Goal: Use online tool/utility

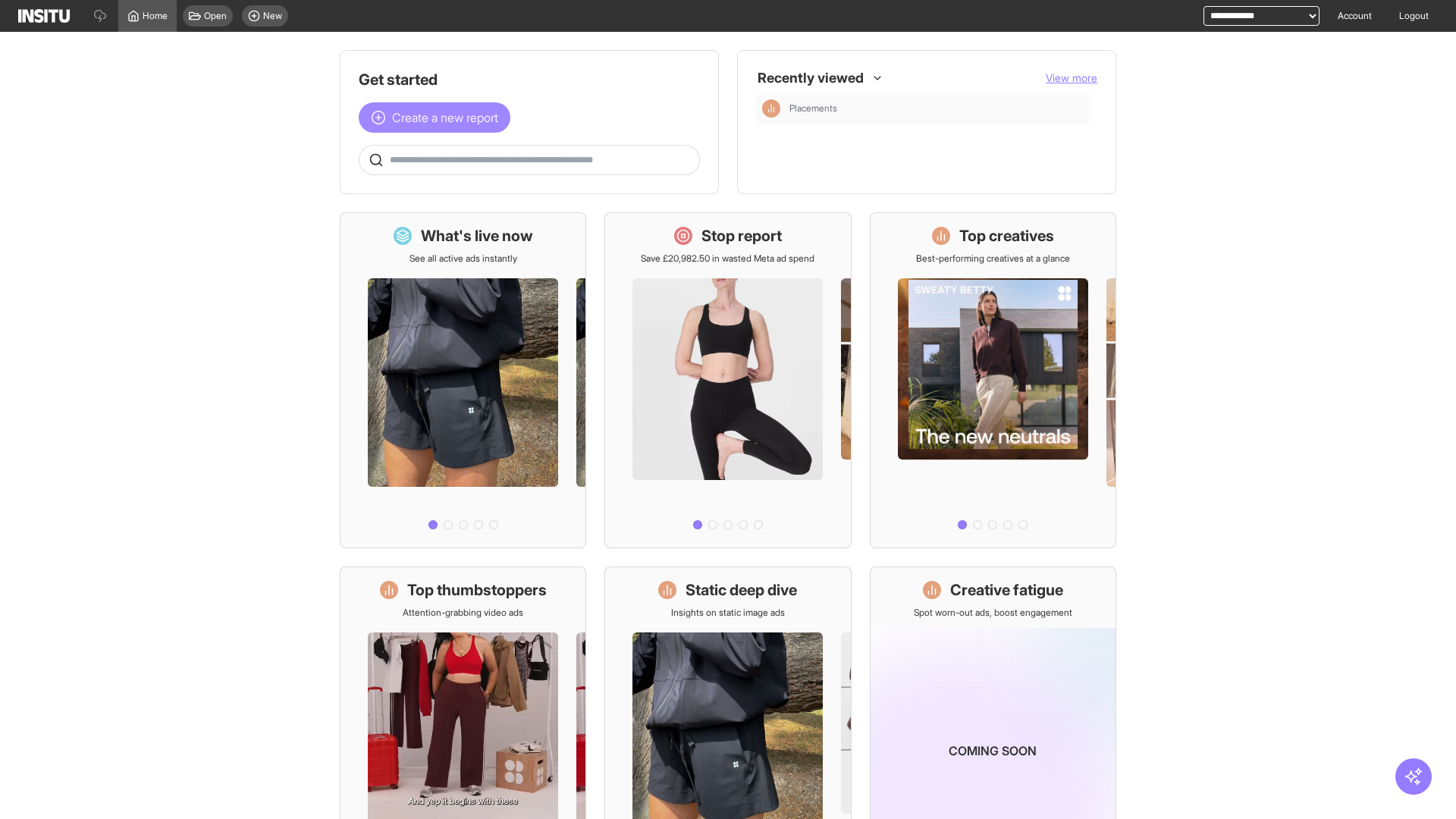
click at [439, 118] on span "Create a new report" at bounding box center [445, 117] width 106 height 18
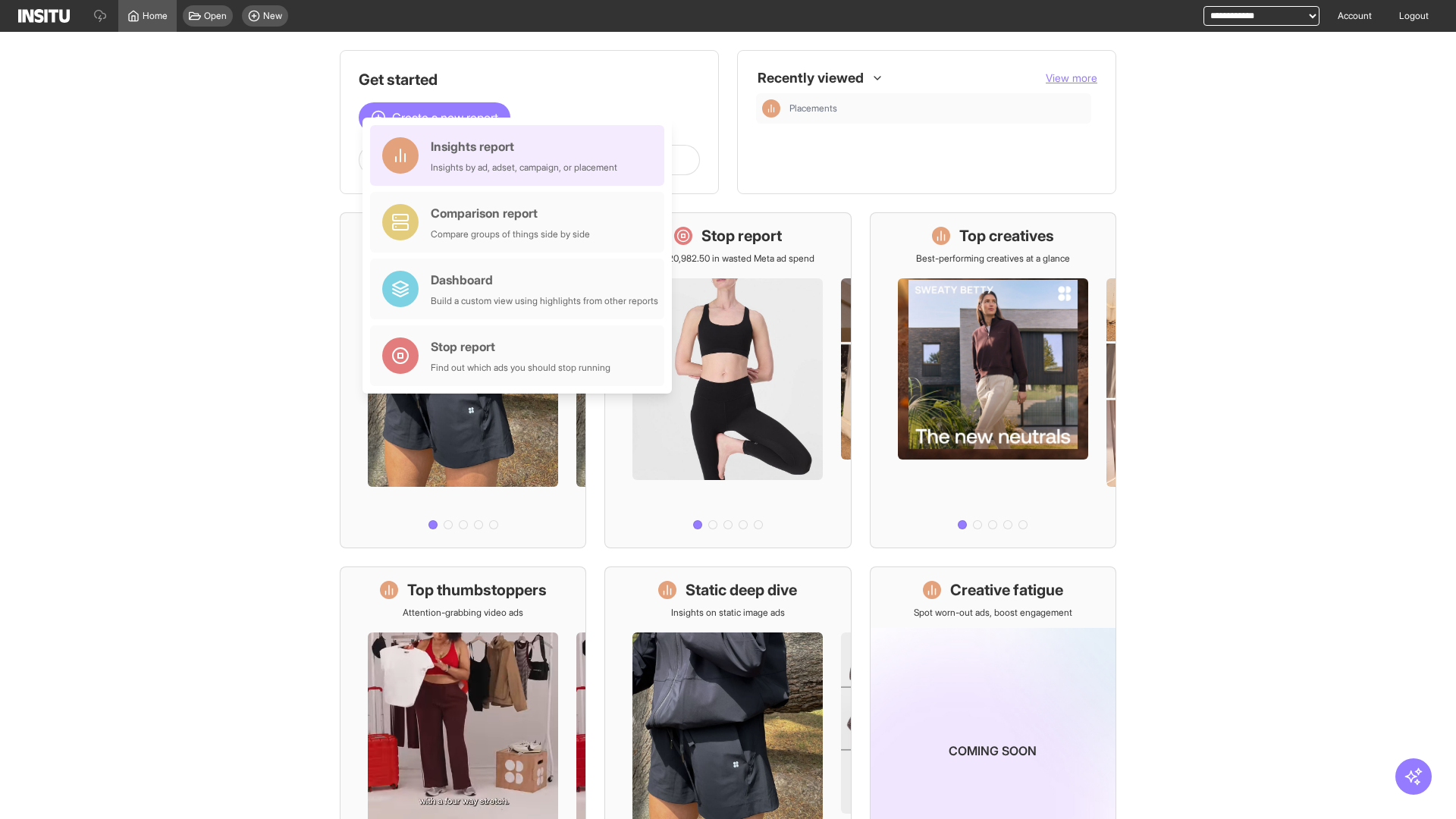
click at [521, 155] on div "Insights report Insights by ad, adset, campaign, or placement" at bounding box center [524, 155] width 187 height 37
